Goal: Task Accomplishment & Management: Complete application form

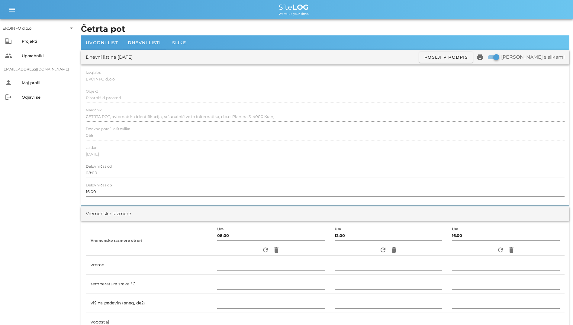
scroll to position [151, 0]
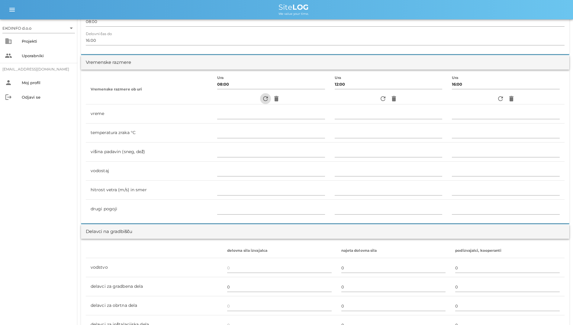
click at [262, 100] on icon "refresh" at bounding box center [265, 98] width 7 height 7
type input "oblačno"
type input "16"
type input "0"
type input "0.83 m/s šibek SV"
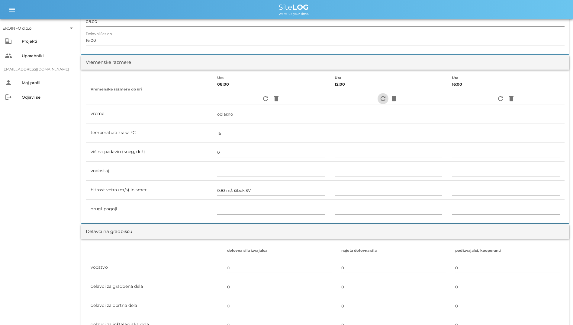
click at [385, 101] on span "refresh" at bounding box center [383, 98] width 11 height 7
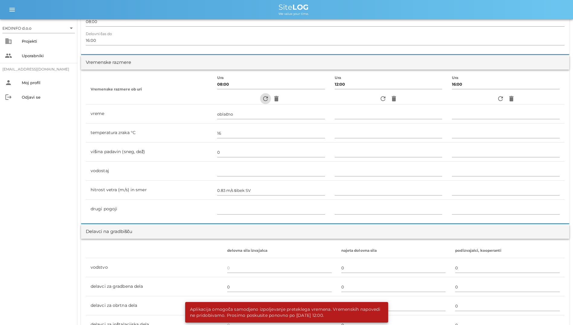
click at [262, 101] on icon "refresh" at bounding box center [265, 98] width 7 height 7
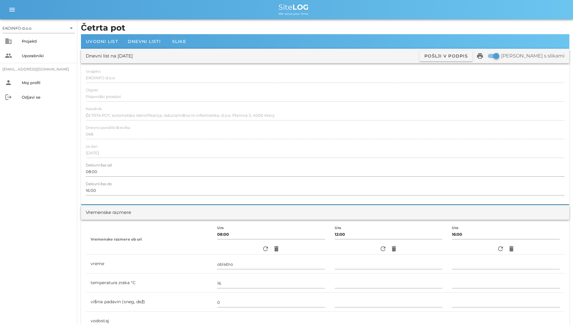
scroll to position [0, 0]
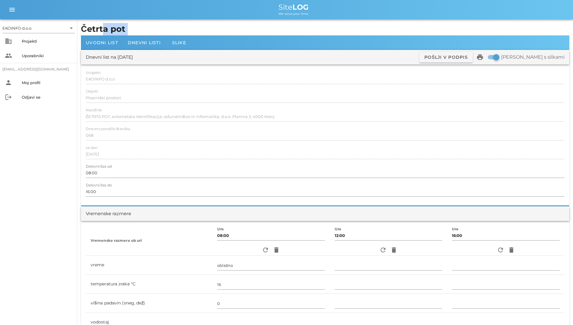
drag, startPoint x: 212, startPoint y: 45, endPoint x: 103, endPoint y: 29, distance: 110.3
drag, startPoint x: 103, startPoint y: 29, endPoint x: 79, endPoint y: 29, distance: 23.3
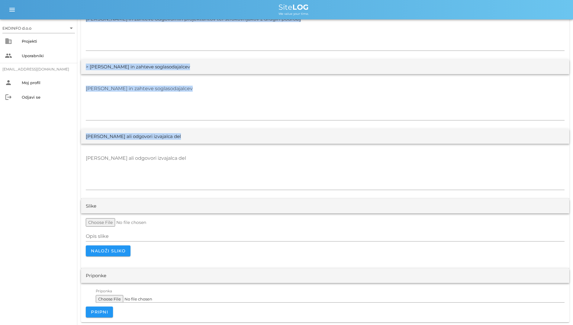
scroll to position [1066, 0]
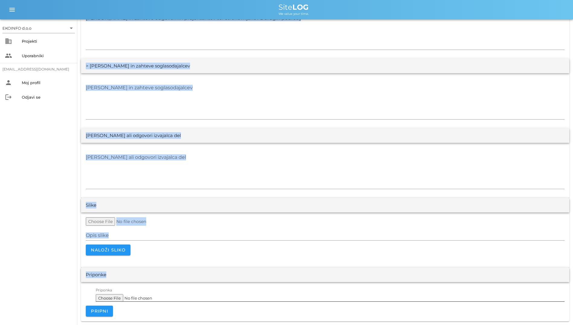
drag, startPoint x: 79, startPoint y: 29, endPoint x: 383, endPoint y: 291, distance: 400.8
click at [207, 182] on textarea "[PERSON_NAME] ali odgovori izvajalca del" at bounding box center [325, 170] width 479 height 36
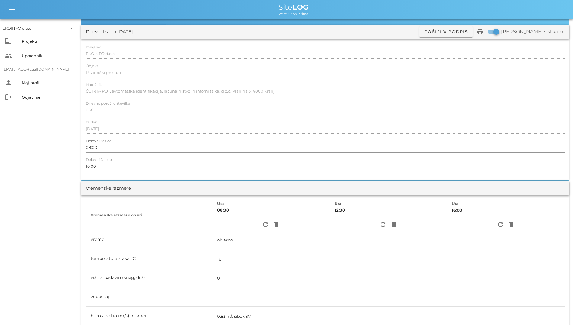
scroll to position [0, 0]
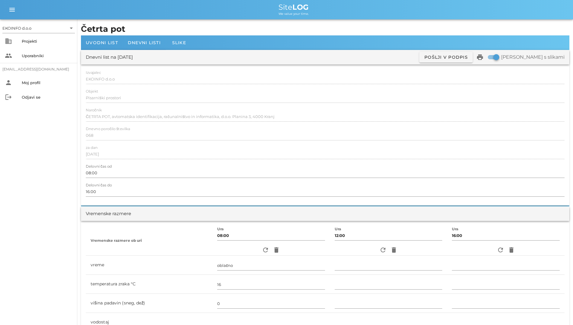
click at [159, 102] on div at bounding box center [325, 104] width 479 height 4
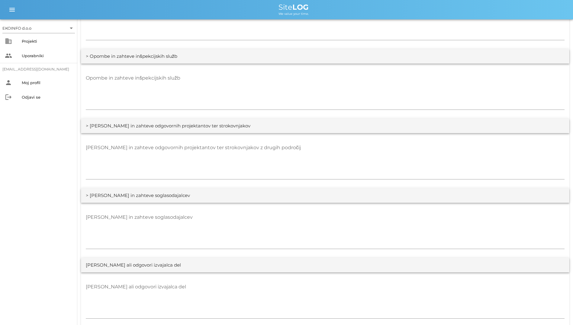
scroll to position [1066, 0]
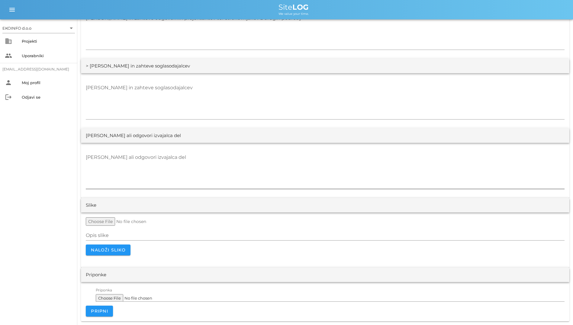
click at [308, 169] on textarea "[PERSON_NAME] ali odgovori izvajalca del" at bounding box center [325, 170] width 479 height 36
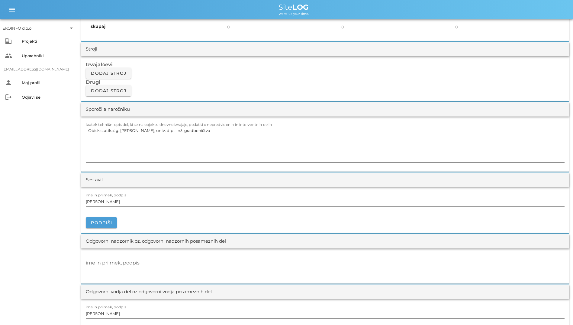
scroll to position [431, 0]
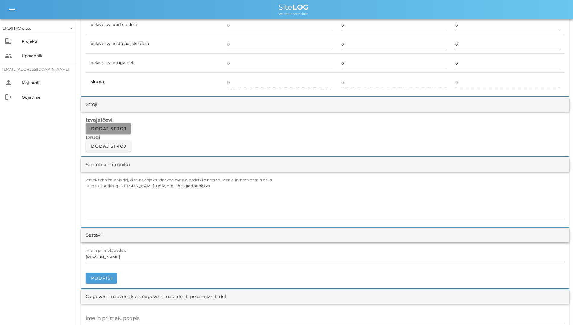
click at [128, 131] on button "Dodaj stroj" at bounding box center [108, 128] width 45 height 11
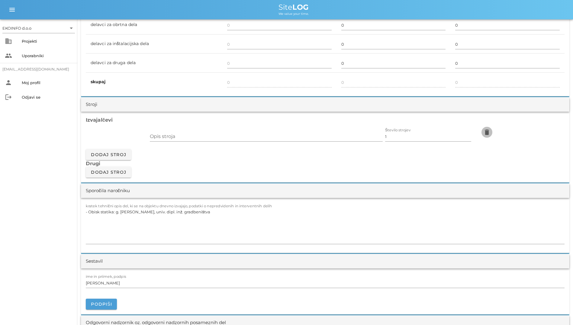
click at [491, 130] on icon "delete" at bounding box center [486, 131] width 7 height 7
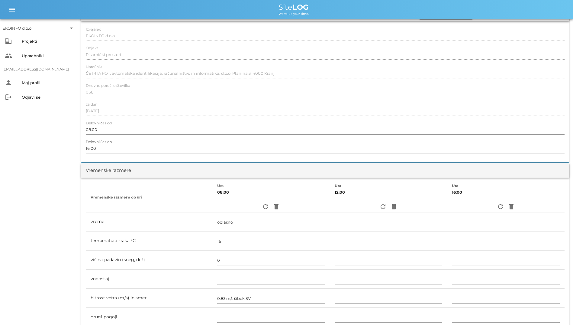
scroll to position [0, 0]
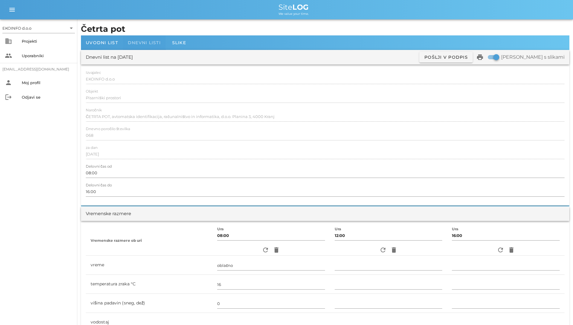
click at [136, 44] on span "Dnevni listi" at bounding box center [144, 42] width 33 height 5
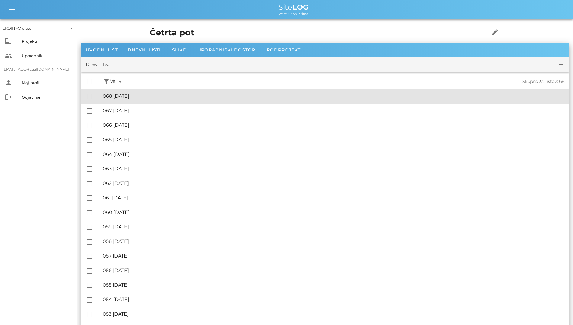
click at [123, 98] on div "🔏 068 [DATE]" at bounding box center [334, 96] width 462 height 6
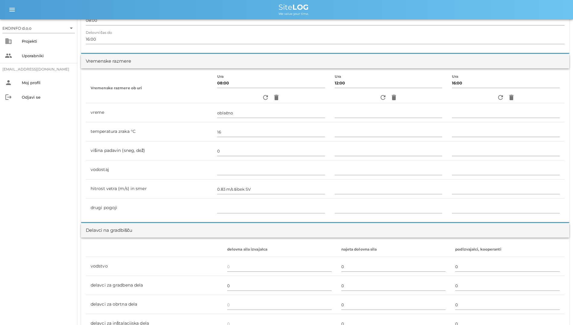
scroll to position [181, 0]
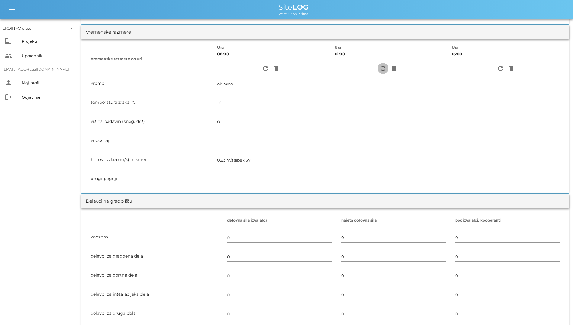
click at [379, 66] on icon "refresh" at bounding box center [382, 68] width 7 height 7
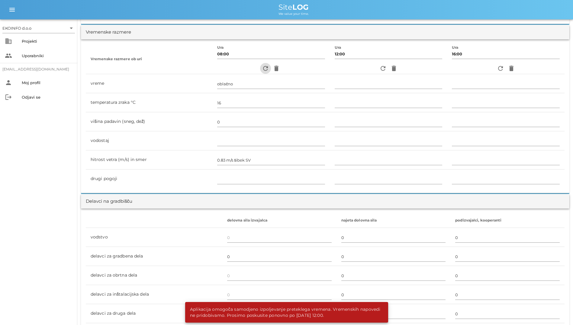
click at [261, 63] on button "refresh" at bounding box center [265, 68] width 11 height 11
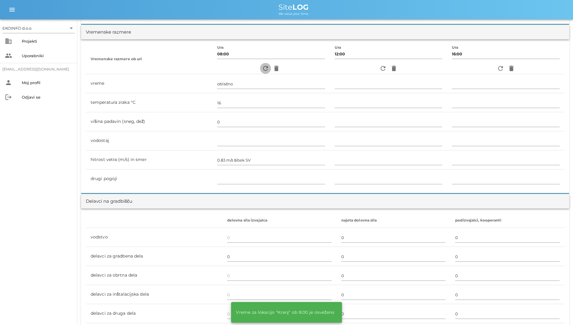
click at [261, 63] on button "refresh" at bounding box center [265, 68] width 11 height 11
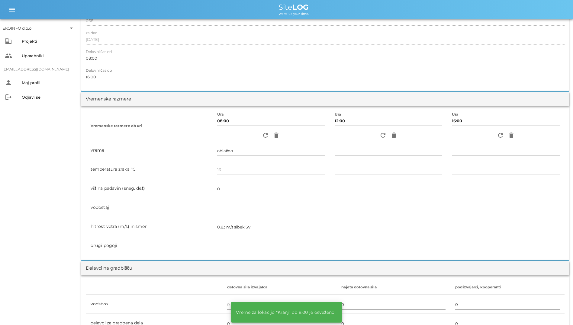
scroll to position [0, 0]
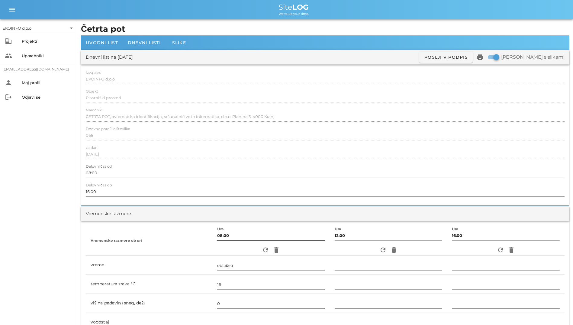
click at [253, 232] on input "08:00" at bounding box center [271, 235] width 108 height 10
click at [185, 160] on div at bounding box center [325, 161] width 479 height 4
click at [156, 44] on span "Dnevni listi" at bounding box center [144, 42] width 33 height 5
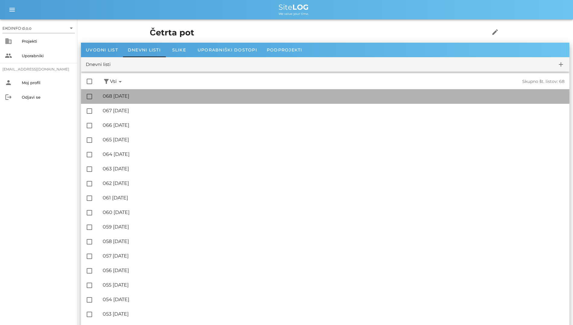
click at [149, 95] on div "🔏 068 [DATE]" at bounding box center [334, 96] width 462 height 6
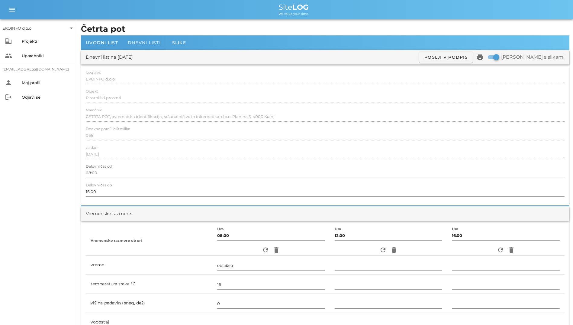
click at [157, 47] on div "Dnevni listi" at bounding box center [144, 42] width 43 height 15
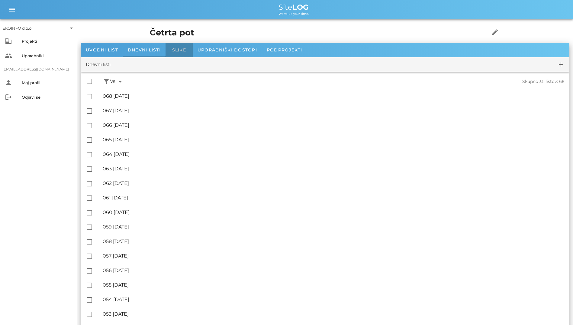
click at [169, 50] on div "Slike" at bounding box center [179, 50] width 27 height 15
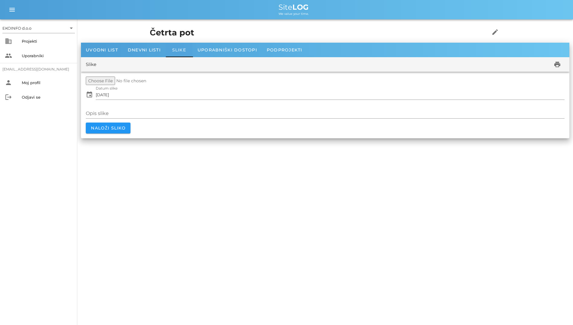
click at [180, 55] on div "Slike" at bounding box center [179, 50] width 27 height 15
click at [155, 46] on div "Dnevni listi" at bounding box center [144, 50] width 43 height 15
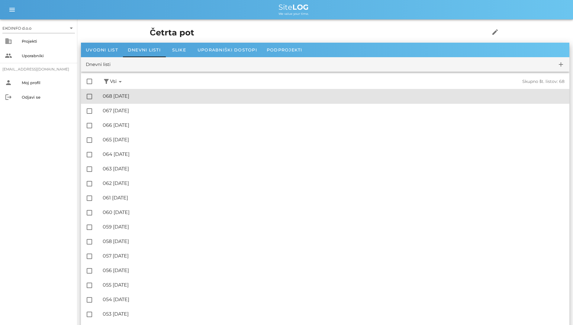
click at [176, 95] on div "🔏 068 [DATE]" at bounding box center [334, 96] width 462 height 6
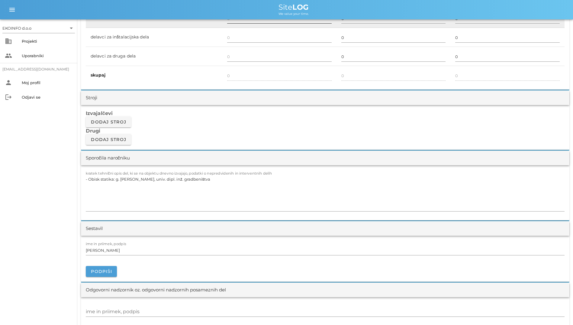
scroll to position [489, 0]
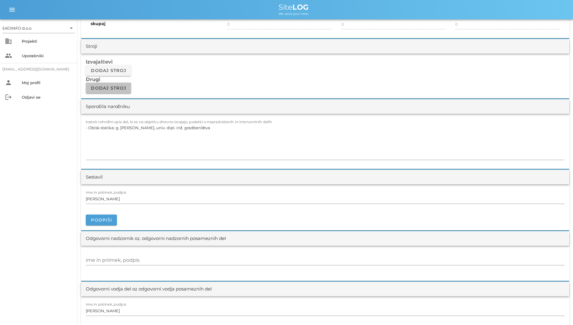
click at [87, 89] on button "Dodaj stroj" at bounding box center [108, 87] width 45 height 11
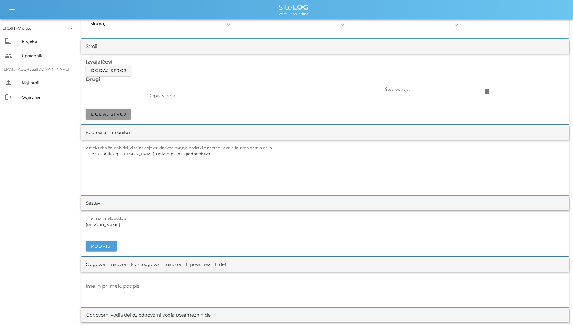
click at [107, 111] on button "Dodaj stroj" at bounding box center [108, 113] width 45 height 11
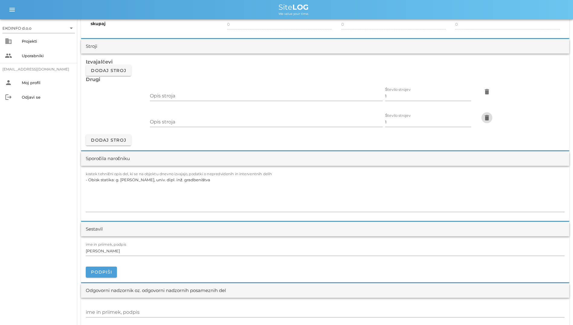
click at [492, 115] on span "delete" at bounding box center [487, 117] width 11 height 7
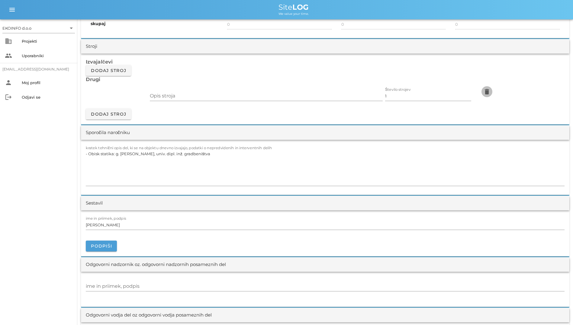
click at [491, 94] on icon "delete" at bounding box center [486, 91] width 7 height 7
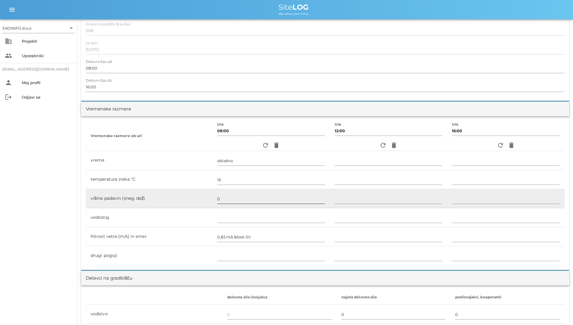
scroll to position [211, 0]
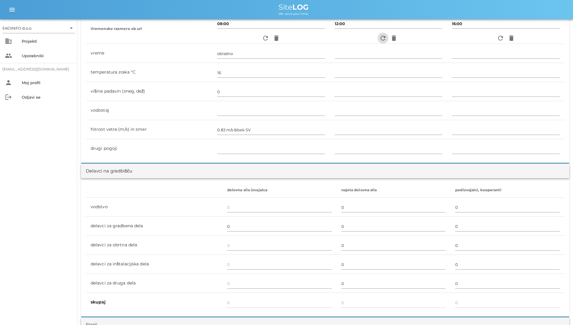
click at [380, 37] on icon "refresh" at bounding box center [382, 37] width 7 height 7
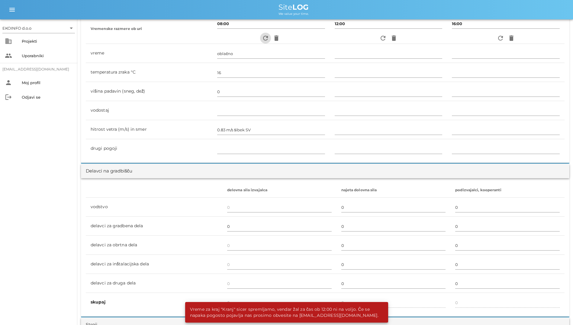
click at [262, 41] on icon "refresh" at bounding box center [265, 37] width 7 height 7
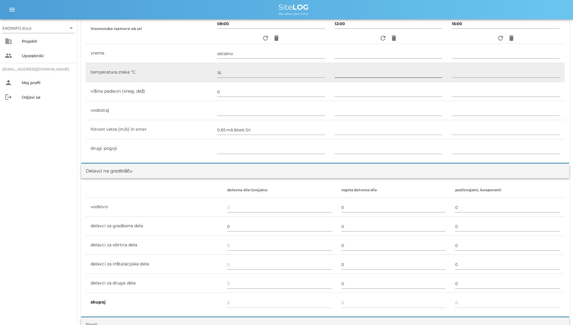
click at [342, 70] on input "text" at bounding box center [389, 73] width 108 height 10
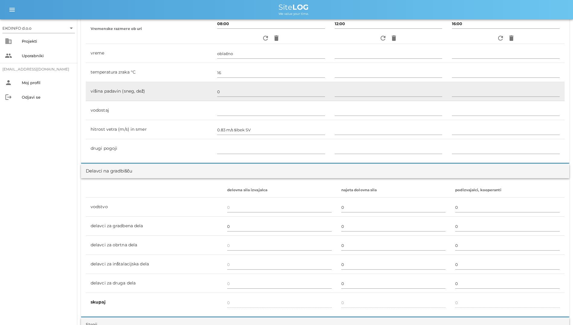
click at [165, 90] on td "višina padavin (sneg, dež)" at bounding box center [149, 91] width 127 height 19
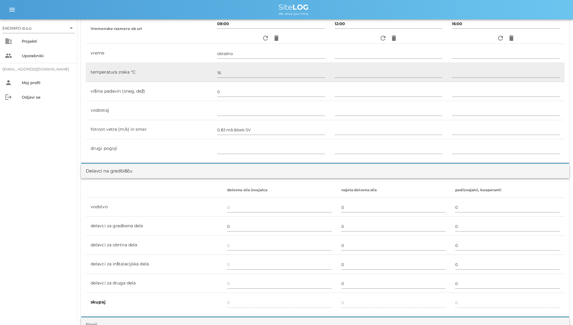
drag, startPoint x: 165, startPoint y: 89, endPoint x: 130, endPoint y: 81, distance: 36.1
click at [130, 81] on td "temperatura zraka °C" at bounding box center [149, 72] width 127 height 19
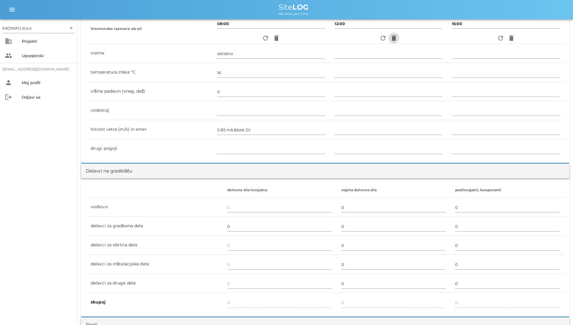
click at [389, 36] on span "delete" at bounding box center [394, 37] width 11 height 7
click at [381, 37] on icon "refresh" at bounding box center [382, 37] width 7 height 7
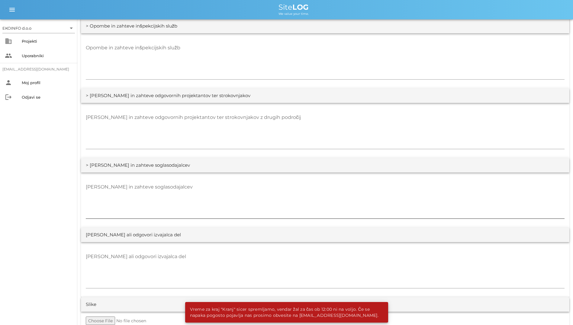
scroll to position [1066, 0]
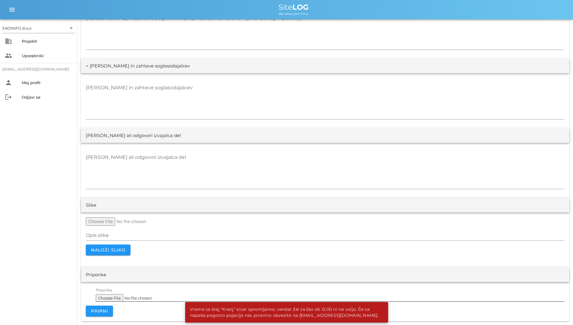
click at [120, 299] on input "Priponka" at bounding box center [330, 296] width 469 height 10
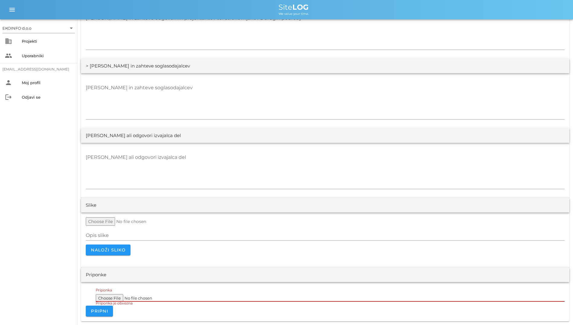
type input "C:\fakepath\S104,S105.pdf"
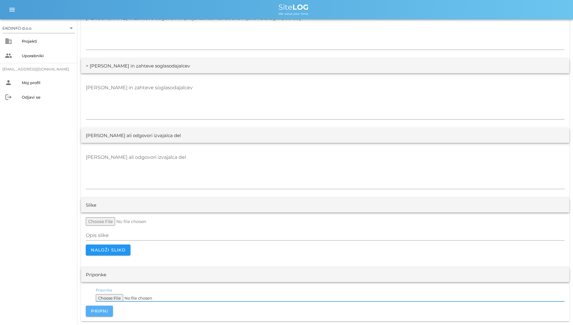
click at [99, 308] on span "Pripni" at bounding box center [100, 310] width 18 height 5
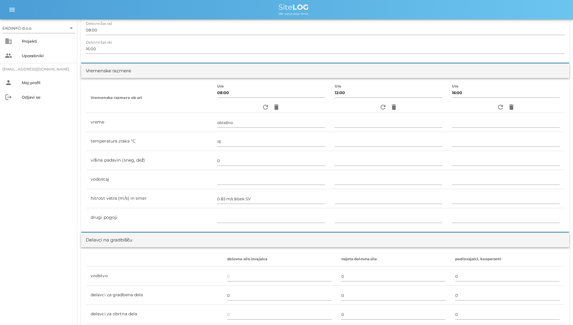
scroll to position [0, 0]
